Goal: Browse casually: Explore the website without a specific task or goal

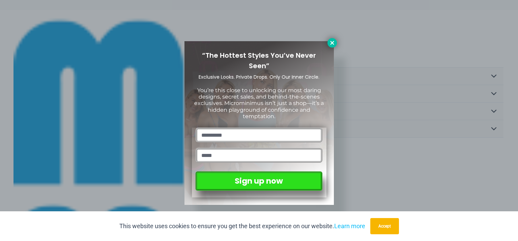
click at [296, 41] on icon at bounding box center [332, 43] width 6 height 6
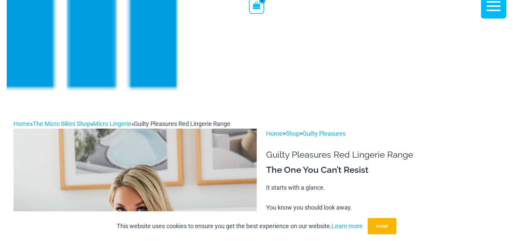
scroll to position [182, 0]
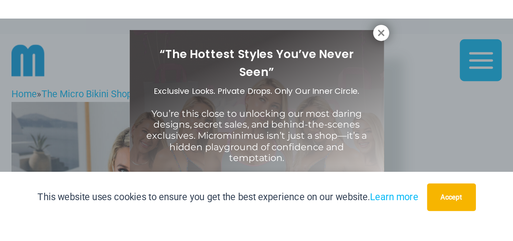
scroll to position [7, 0]
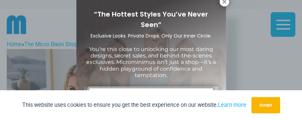
click at [255, 36] on div "“The Hottest Styles You’ve Never Seen” Exclusive Looks. Private Drops. Only Our…" at bounding box center [151, 60] width 302 height 120
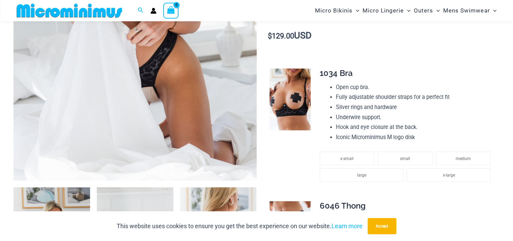
scroll to position [365, 0]
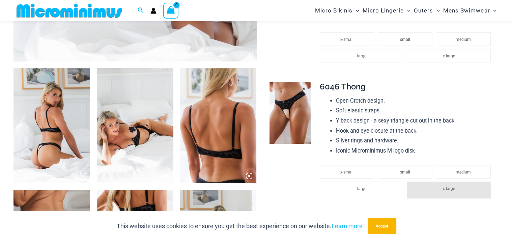
click at [296, 105] on img at bounding box center [290, 113] width 41 height 62
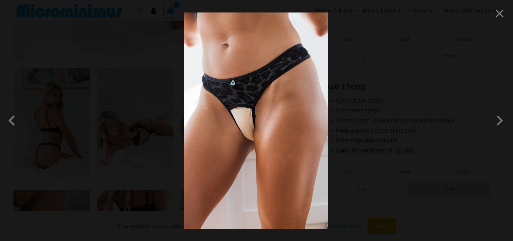
click at [234, 119] on img at bounding box center [256, 120] width 144 height 216
click at [254, 113] on img at bounding box center [256, 120] width 144 height 216
click at [296, 53] on div at bounding box center [256, 120] width 513 height 241
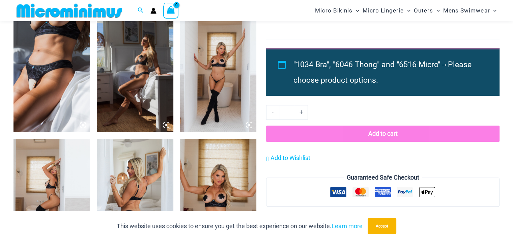
scroll to position [702, 0]
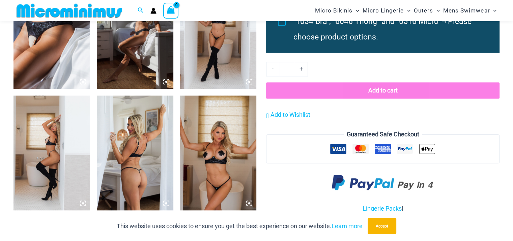
click at [25, 37] on img at bounding box center [52, 31] width 77 height 115
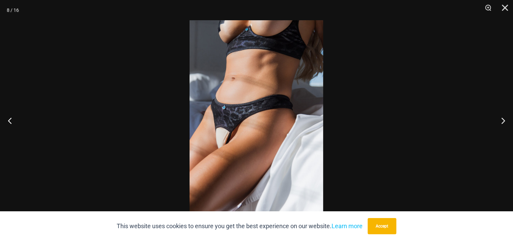
click at [207, 119] on img at bounding box center [257, 120] width 134 height 201
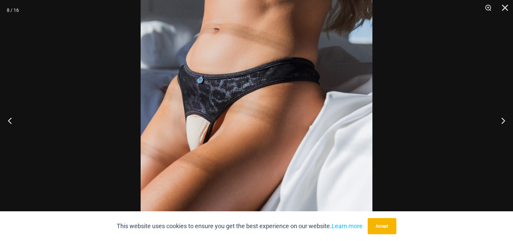
click at [207, 119] on img at bounding box center [257, 103] width 232 height 348
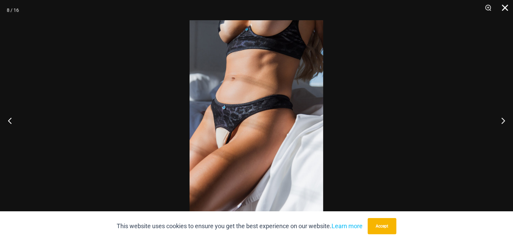
click at [296, 10] on button "Close" at bounding box center [503, 10] width 17 height 20
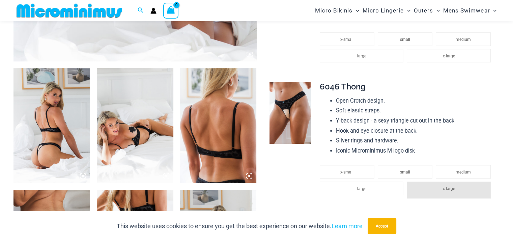
scroll to position [500, 0]
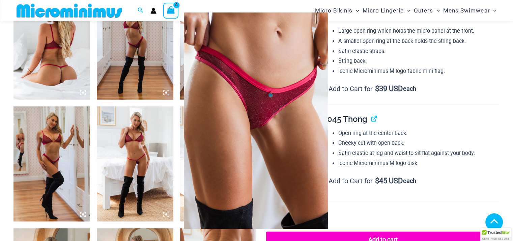
scroll to position [448, 0]
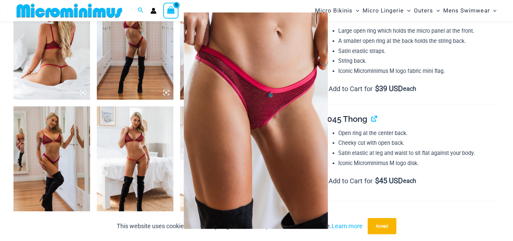
click at [258, 130] on img at bounding box center [256, 120] width 204 height 250
click at [398, 97] on div at bounding box center [256, 120] width 513 height 241
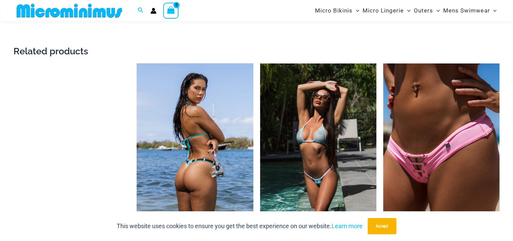
scroll to position [1258, 0]
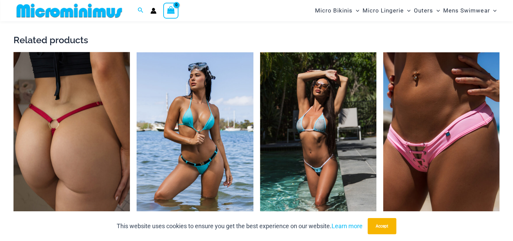
click at [74, 123] on img at bounding box center [72, 139] width 116 height 175
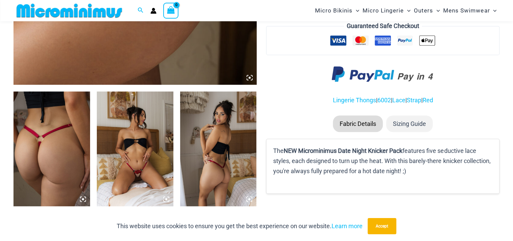
scroll to position [399, 0]
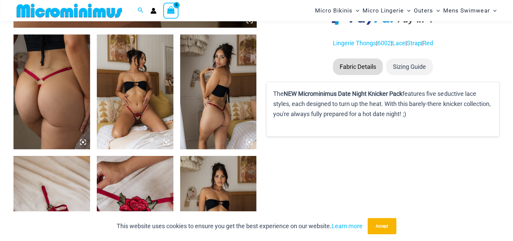
click at [134, 116] on img at bounding box center [135, 91] width 77 height 115
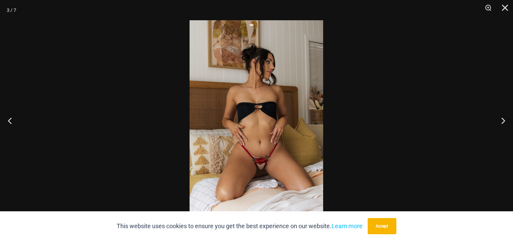
click at [256, 163] on img at bounding box center [257, 120] width 134 height 201
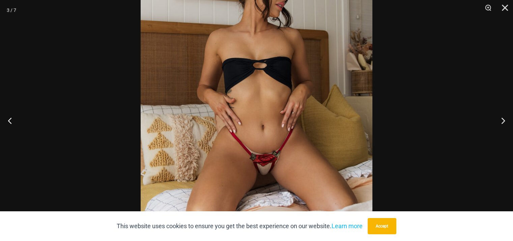
click at [338, 128] on img at bounding box center [257, 90] width 232 height 348
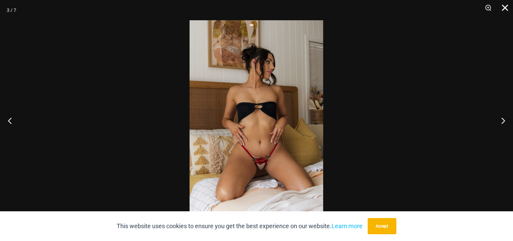
click at [342, 24] on div at bounding box center [256, 120] width 513 height 241
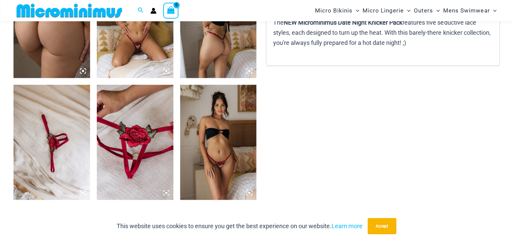
scroll to position [500, 0]
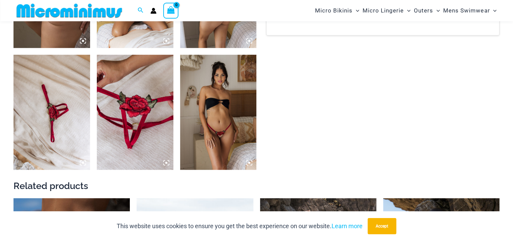
click at [158, 141] on img at bounding box center [135, 112] width 77 height 115
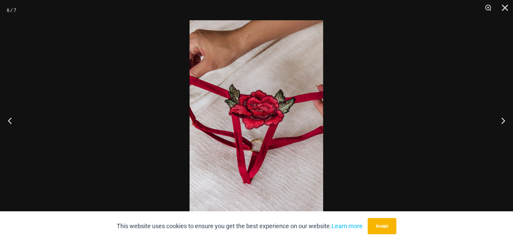
click at [257, 147] on img at bounding box center [257, 120] width 134 height 201
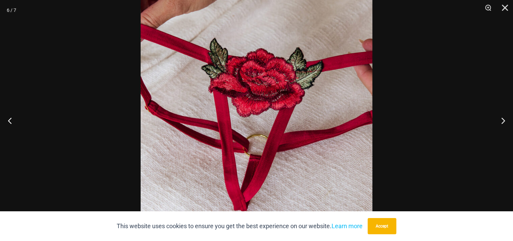
click at [292, 77] on img at bounding box center [257, 101] width 232 height 348
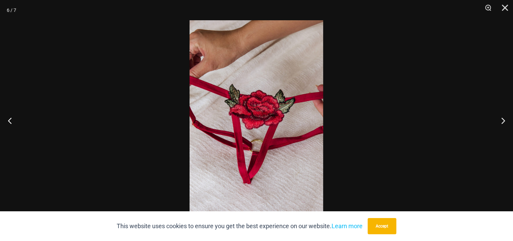
click at [437, 51] on div at bounding box center [256, 120] width 513 height 241
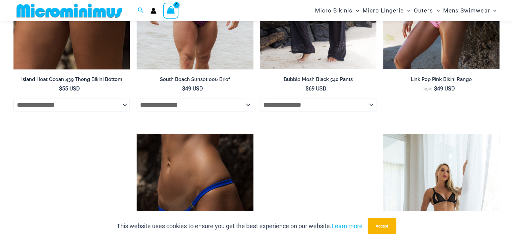
scroll to position [939, 0]
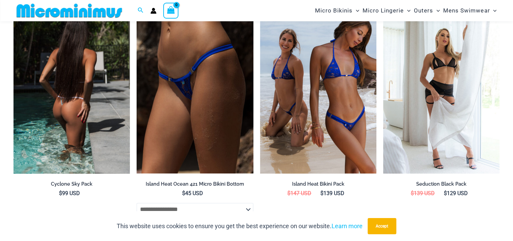
click at [114, 106] on img at bounding box center [72, 86] width 116 height 175
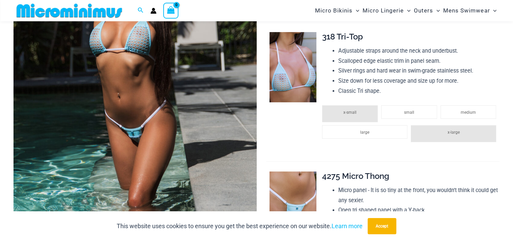
scroll to position [264, 0]
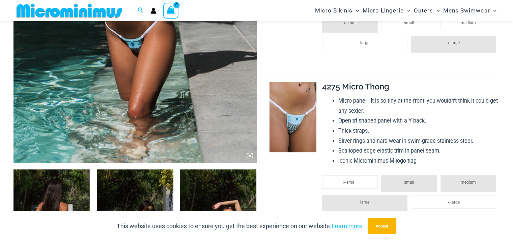
click at [283, 123] on img at bounding box center [293, 117] width 47 height 70
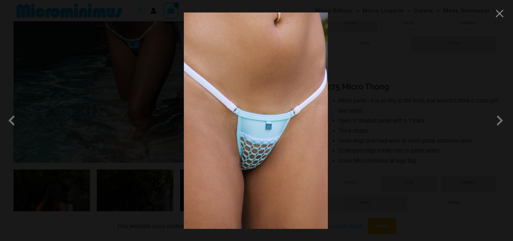
click at [277, 150] on img at bounding box center [256, 120] width 144 height 216
click at [505, 15] on div at bounding box center [256, 120] width 513 height 241
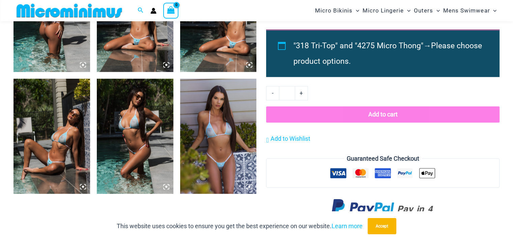
scroll to position [500, 0]
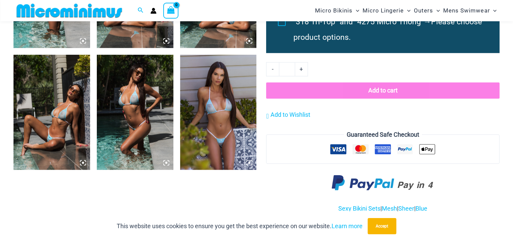
click at [216, 124] on img at bounding box center [218, 112] width 77 height 115
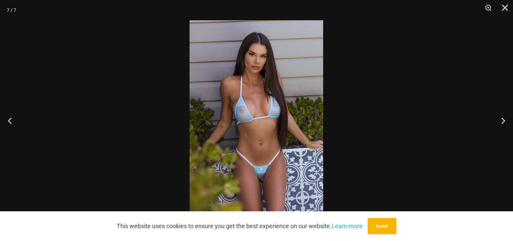
click at [243, 166] on img at bounding box center [257, 120] width 134 height 201
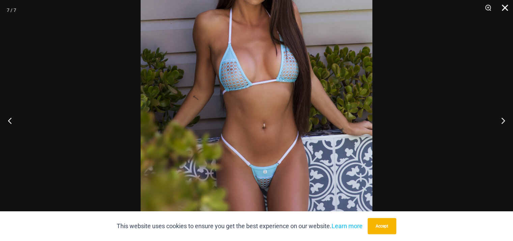
click at [501, 6] on button "Close" at bounding box center [503, 10] width 17 height 20
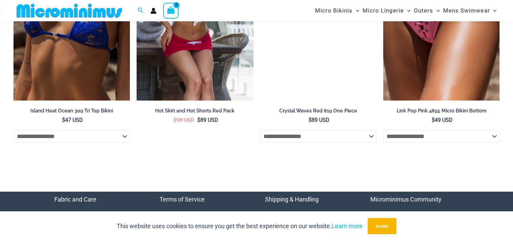
scroll to position [1884, 0]
